Goal: Navigation & Orientation: Find specific page/section

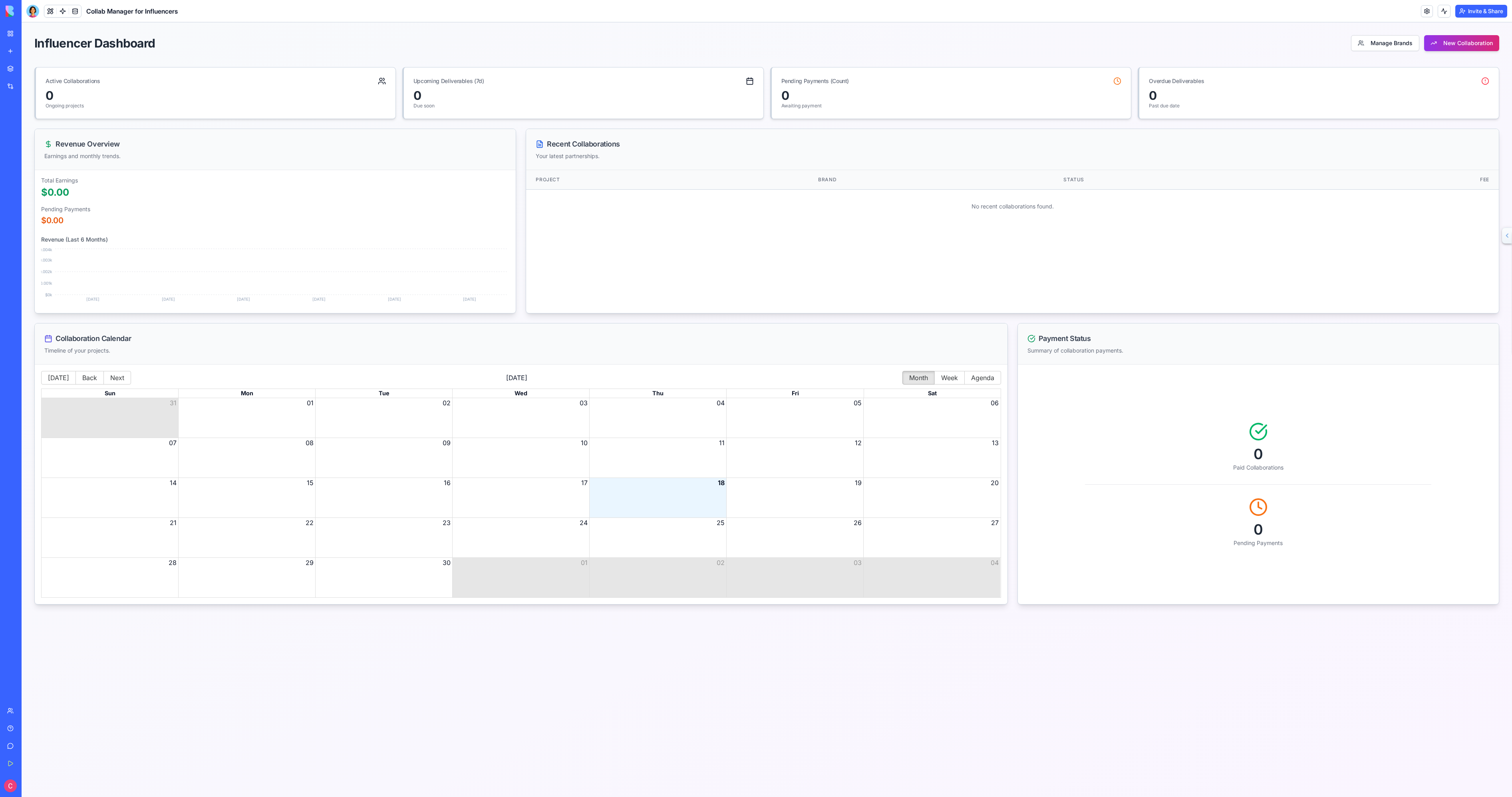
click at [9, 30] on link "My Workspace" at bounding box center [18, 33] width 32 height 16
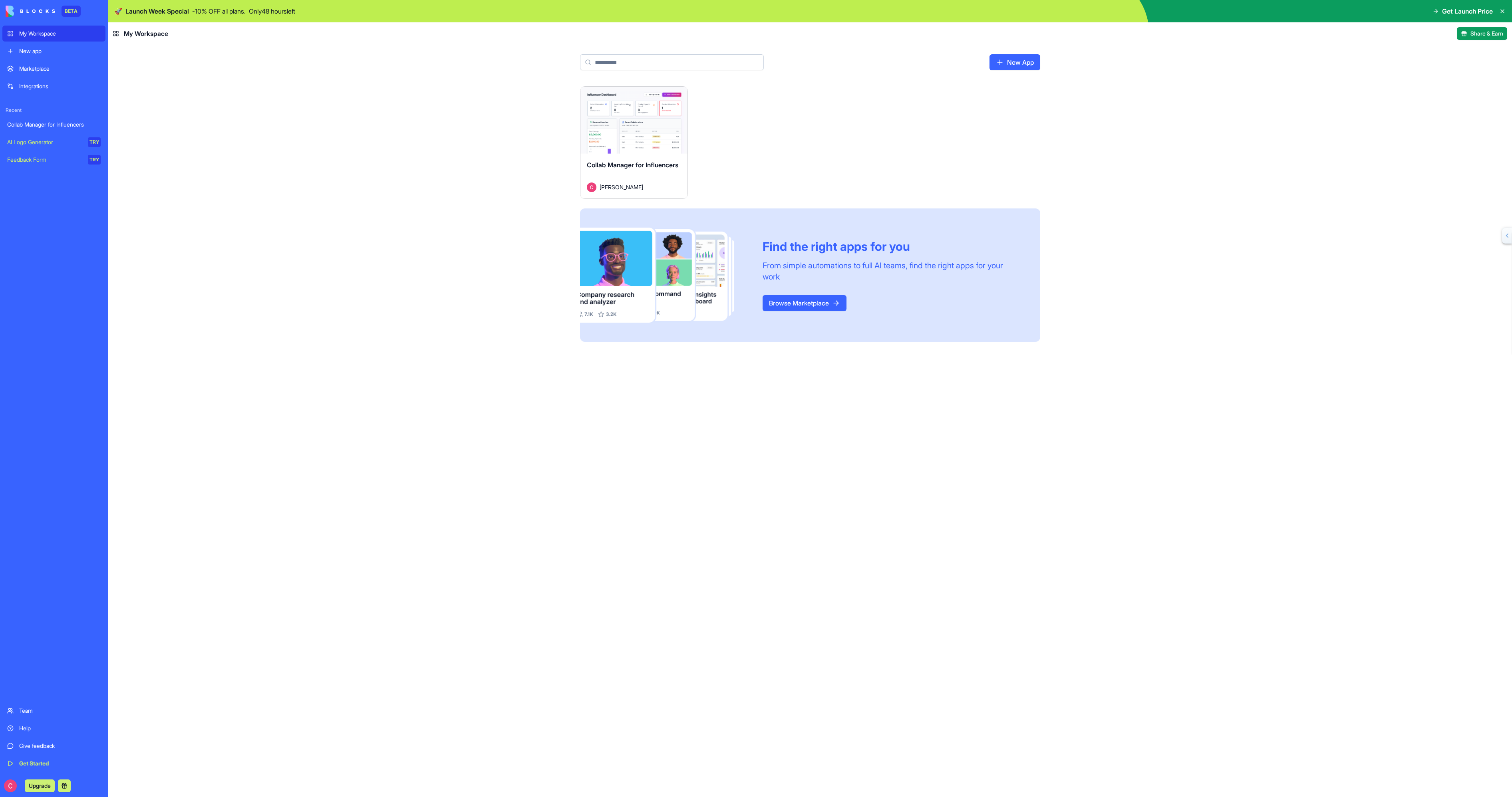
click at [827, 296] on link "Browse Marketplace" at bounding box center [804, 303] width 84 height 16
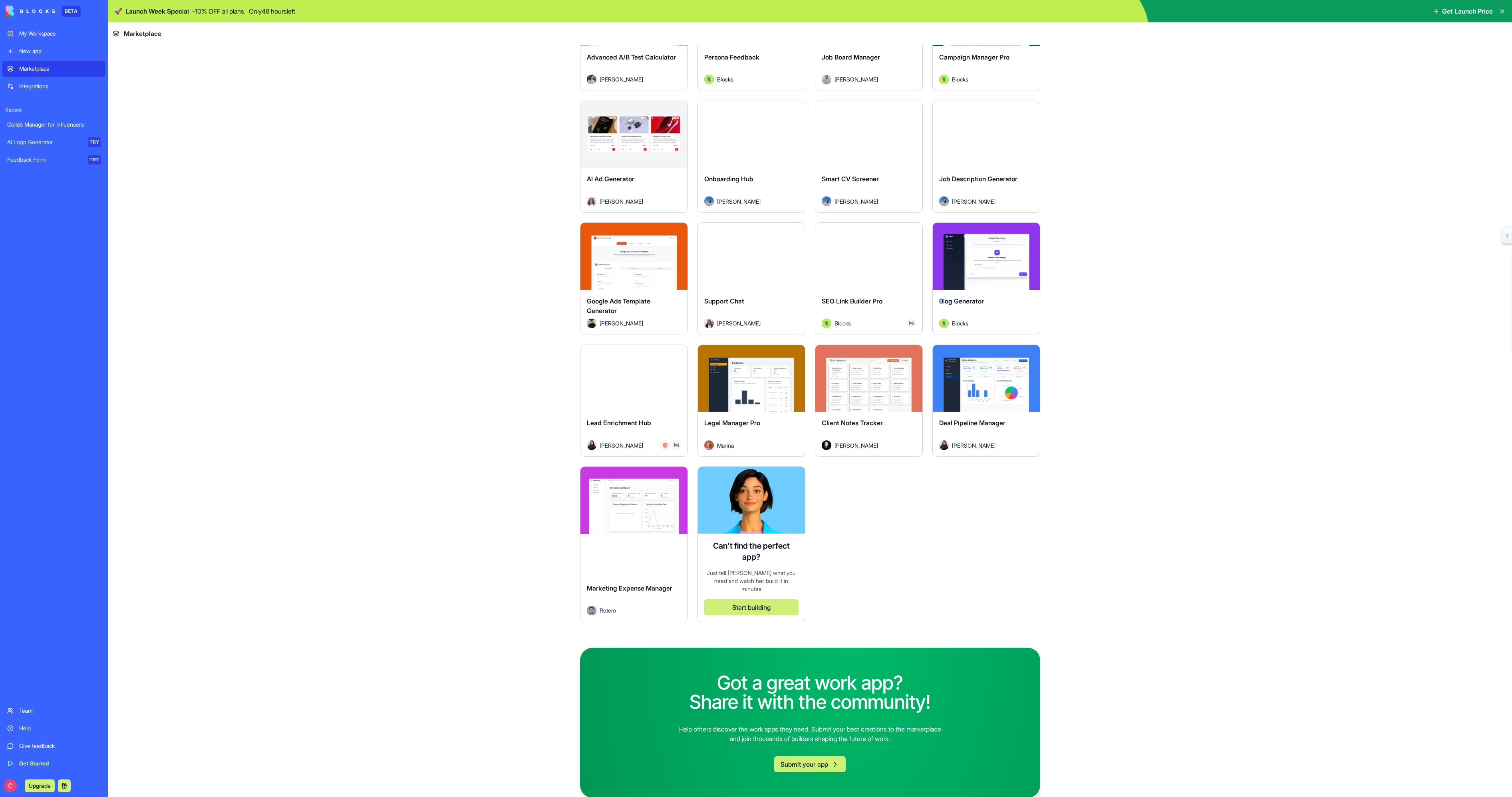
scroll to position [1939, 0]
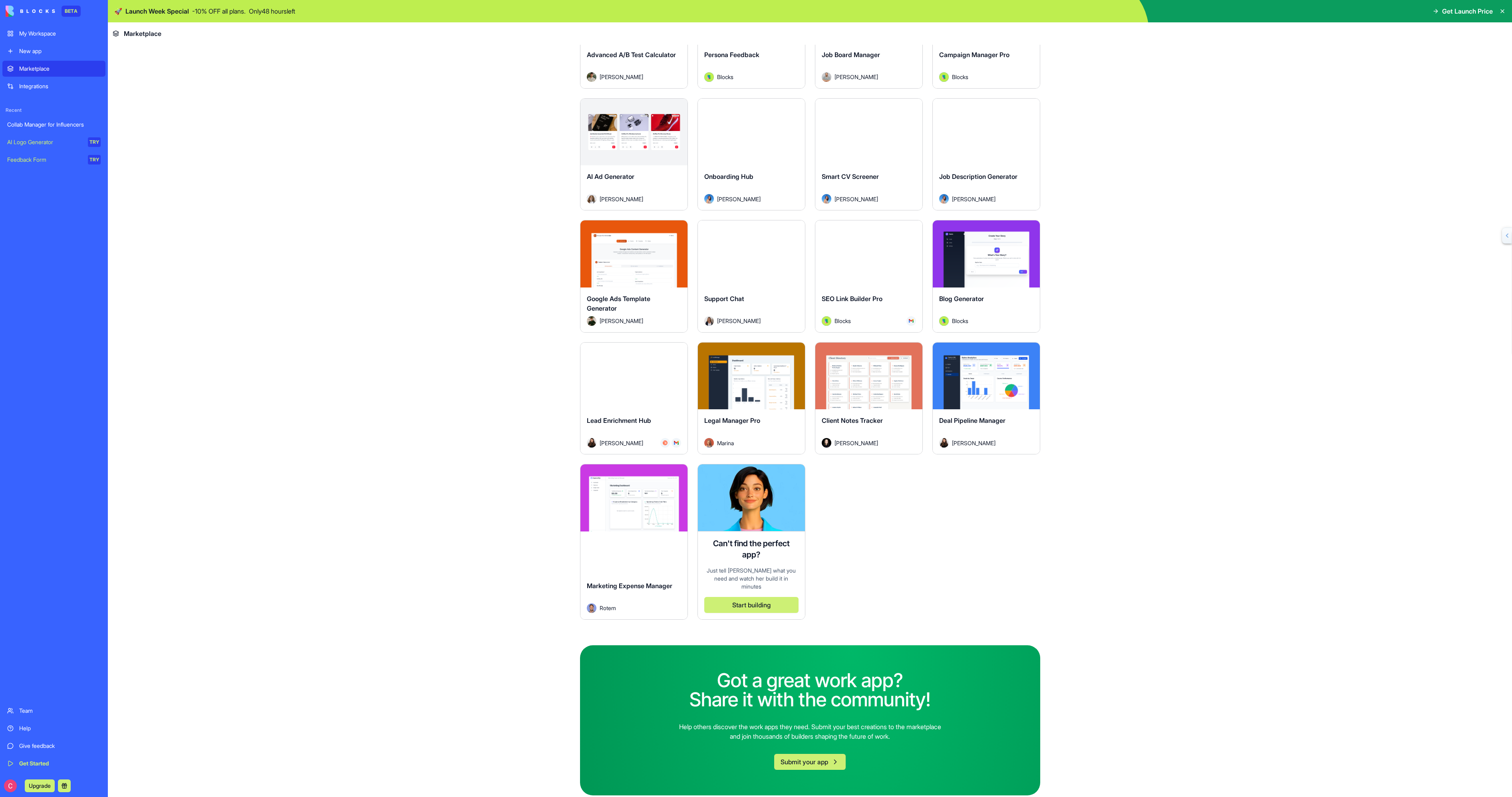
click at [841, 380] on button "Explore" at bounding box center [869, 376] width 60 height 16
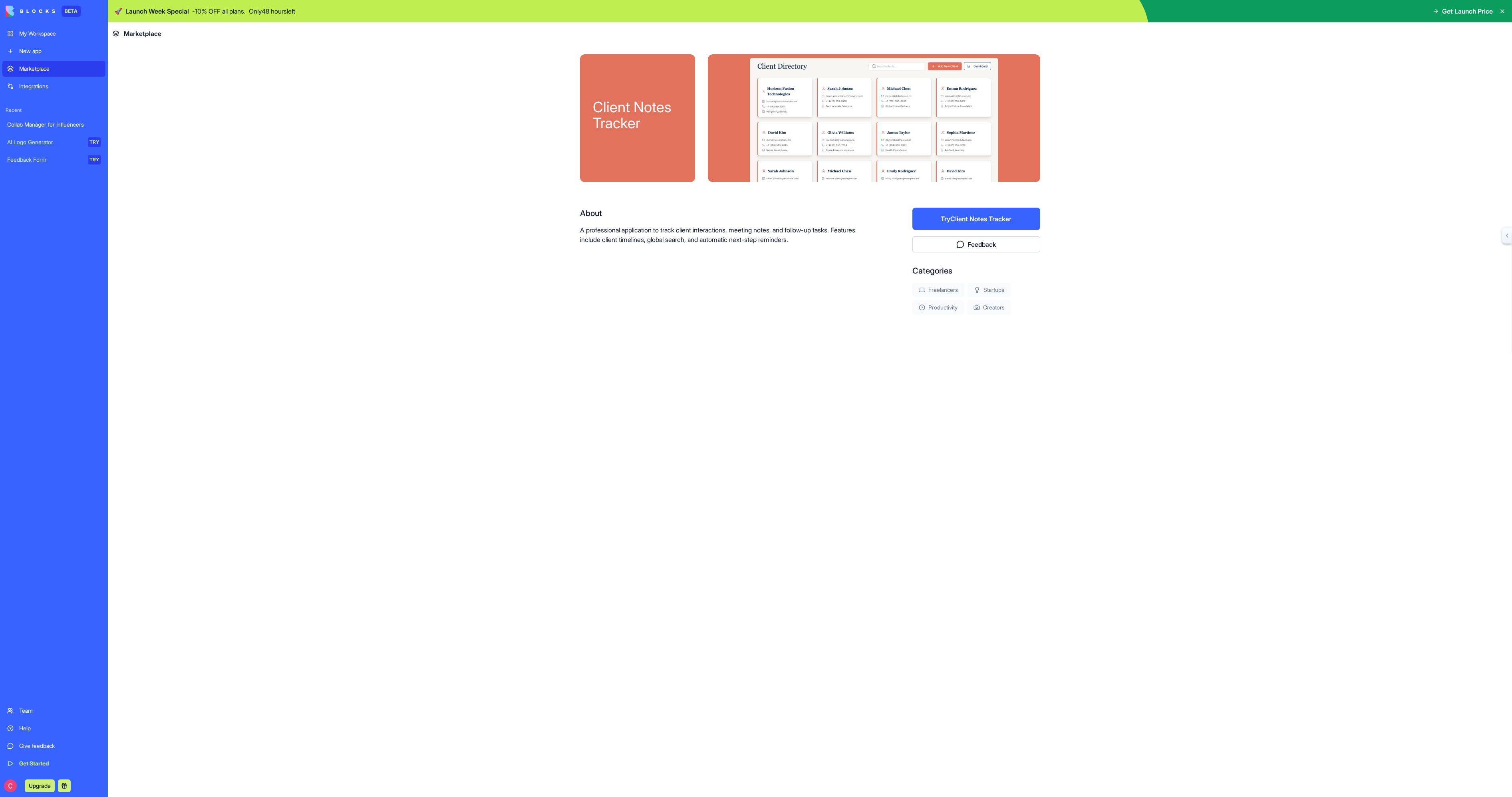
click at [43, 31] on div "My Workspace" at bounding box center [60, 33] width 82 height 8
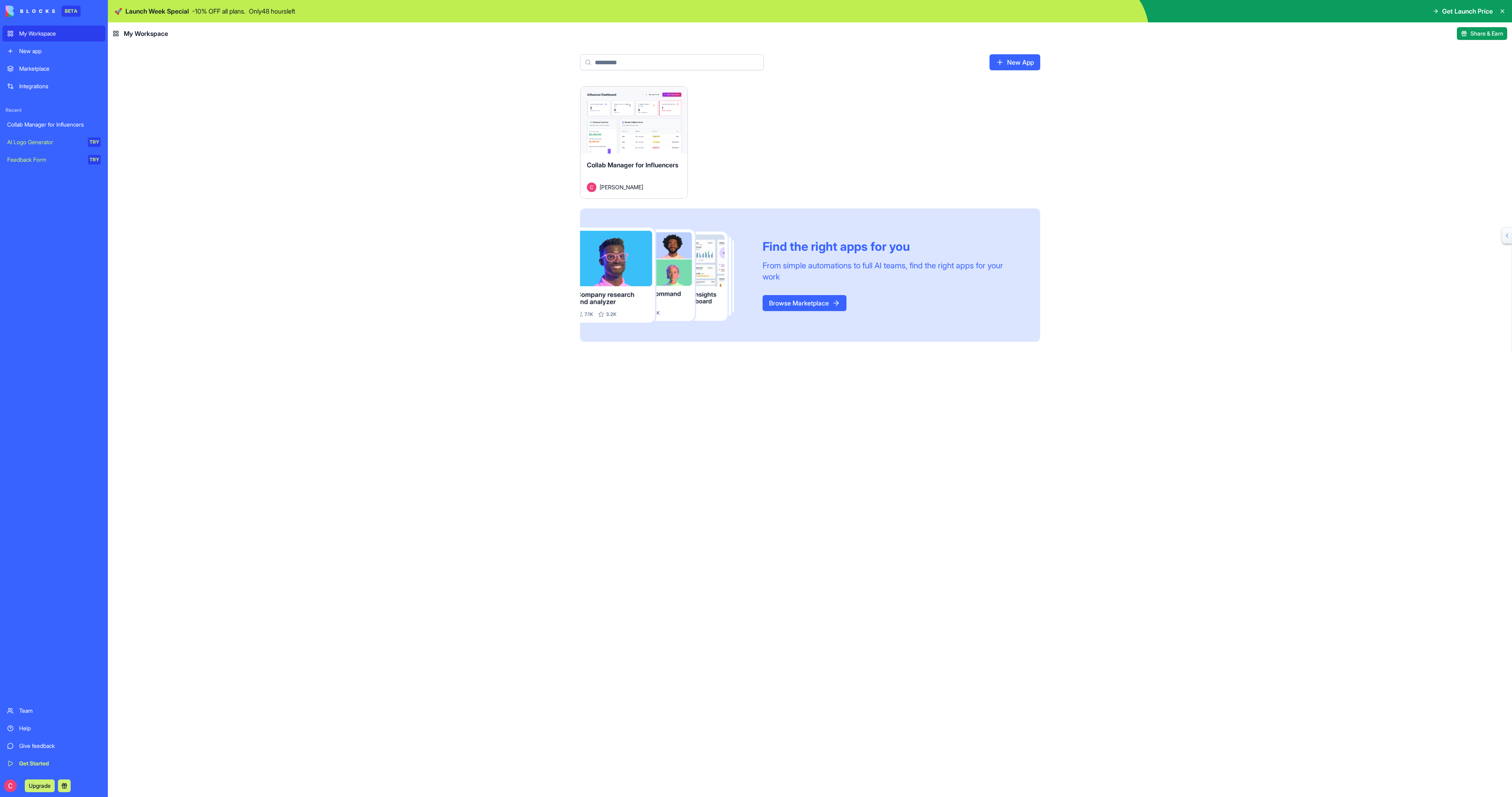
click at [801, 303] on link "Browse Marketplace" at bounding box center [804, 303] width 84 height 16
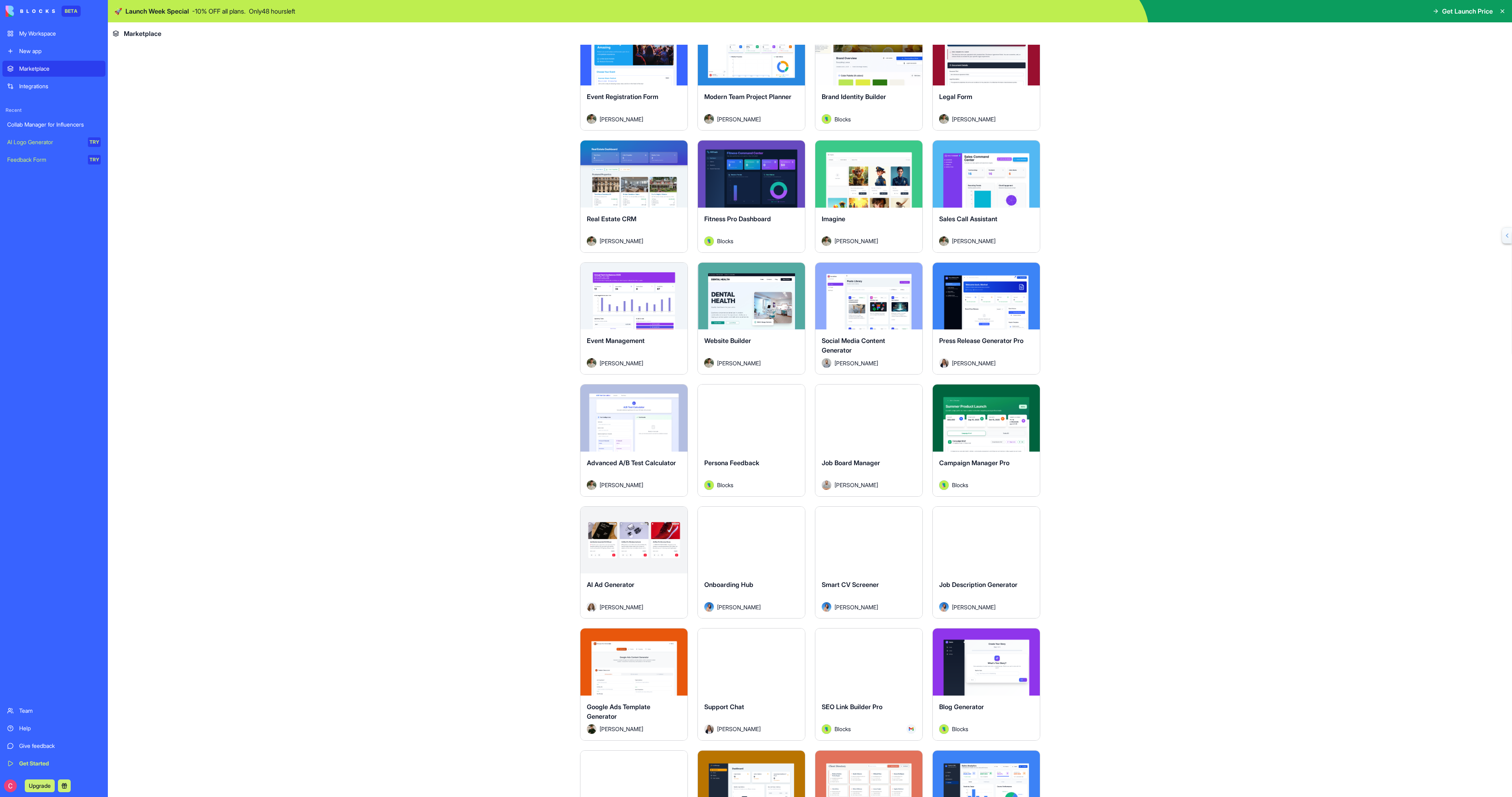
scroll to position [1939, 0]
